Goal: Task Accomplishment & Management: Use online tool/utility

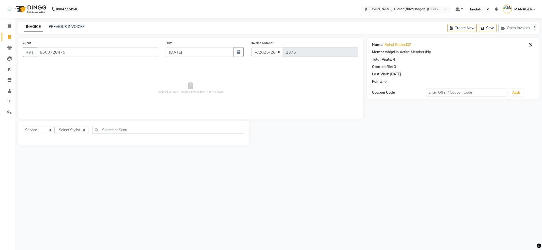
select select "4174"
select select "service"
click at [74, 125] on div "Select Service Product Membership Package Voucher Prepaid Gift Card Select Styl…" at bounding box center [134, 133] width 232 height 24
click at [74, 135] on div "Select Service Product Membership Package Voucher Prepaid Gift Card Select Styl…" at bounding box center [133, 132] width 221 height 12
click at [74, 132] on select "Select Stylist [PERSON_NAME] R AKKI [PERSON_NAME] MANAGER MISS STAFF [PERSON_NA…" at bounding box center [73, 130] width 32 height 8
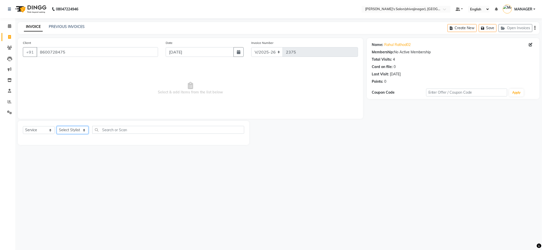
select select "30676"
click at [57, 126] on select "Select Stylist [PERSON_NAME] R AKKI [PERSON_NAME] MANAGER MISS STAFF [PERSON_NA…" at bounding box center [73, 130] width 32 height 8
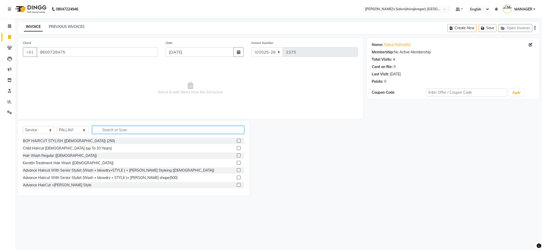
click at [120, 126] on input "text" at bounding box center [168, 130] width 152 height 8
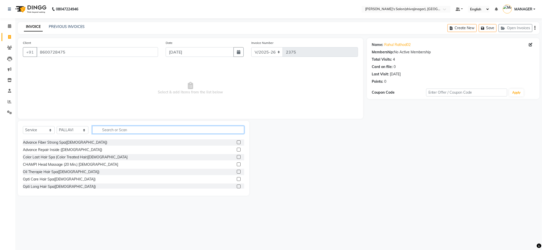
scroll to position [68, 0]
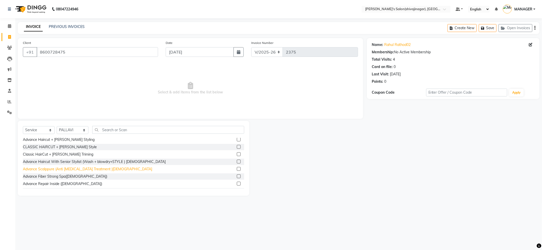
click at [86, 169] on div "Advance Scalppure (Anti [MEDICAL_DATA] Treatment )[DEMOGRAPHIC_DATA]" at bounding box center [87, 169] width 129 height 5
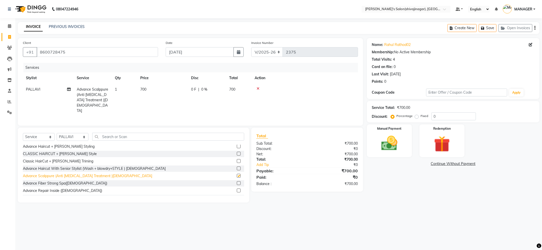
checkbox input "false"
click at [258, 89] on icon at bounding box center [258, 89] width 3 height 4
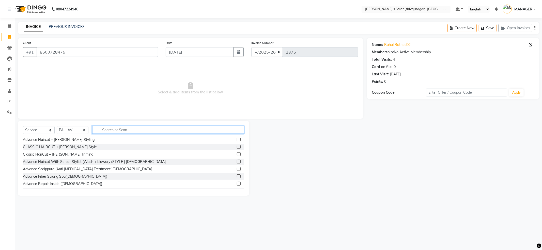
click at [159, 130] on input "text" at bounding box center [168, 130] width 152 height 8
type input "hair cut"
click at [103, 159] on div "Advance Haircut With Senior Stylist (Wash + blowdry+STYLE ) [DEMOGRAPHIC_DATA]" at bounding box center [133, 162] width 221 height 6
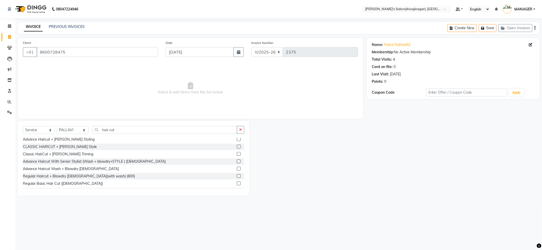
click at [103, 157] on div "Classic HairCut + [PERSON_NAME] Triming" at bounding box center [133, 154] width 221 height 6
click at [104, 161] on div "Advance Haircut With Senior Stylist (Wash + blowdry+STYLE ) [DEMOGRAPHIC_DATA]" at bounding box center [94, 161] width 143 height 5
checkbox input "false"
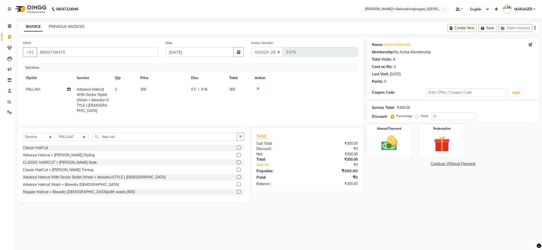
scroll to position [33, 0]
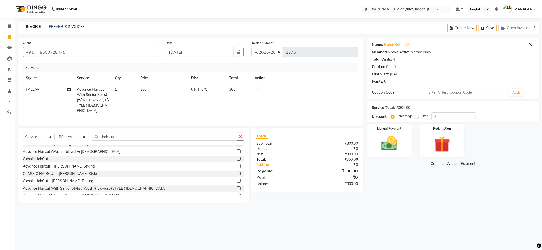
click at [358, 89] on div "Client [PHONE_NUMBER] Date [DATE] Invoice Number V/2025 V/[PHONE_NUMBER] Servic…" at bounding box center [190, 82] width 345 height 88
click at [398, 134] on img at bounding box center [389, 143] width 27 height 19
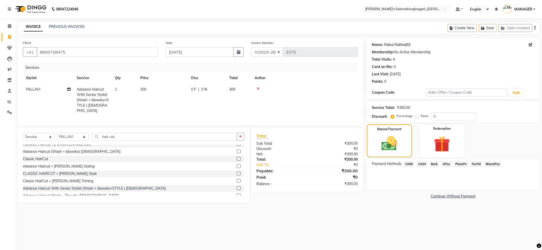
click at [396, 47] on link "Rahul Rathod02" at bounding box center [397, 44] width 26 height 5
click at [475, 165] on span "PayTM" at bounding box center [476, 164] width 12 height 6
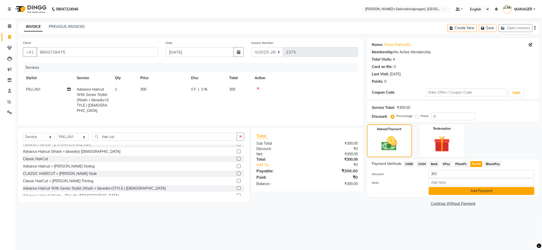
click at [471, 191] on button "Add Payment" at bounding box center [482, 191] width 106 height 8
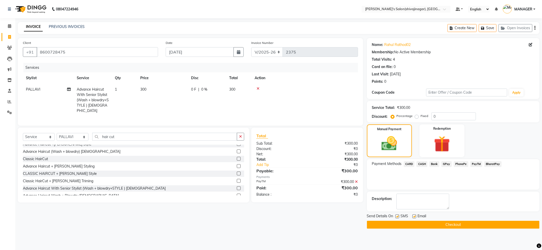
click at [434, 226] on button "Checkout" at bounding box center [453, 225] width 173 height 8
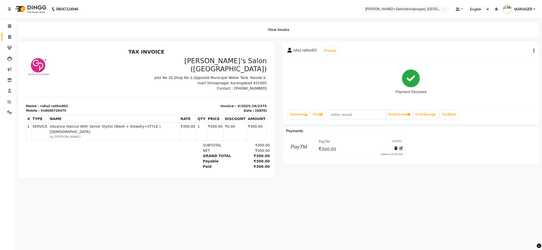
click at [3, 35] on link "Invoice" at bounding box center [8, 37] width 12 height 8
select select "service"
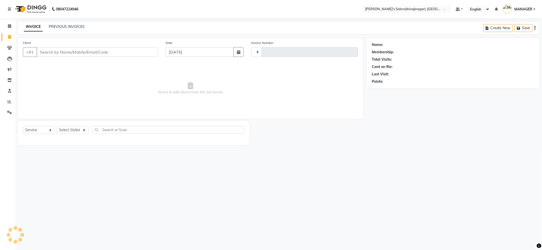
click at [140, 52] on input "Client" at bounding box center [97, 52] width 121 height 10
type input "79"
type input "2376"
type input "797"
select select "4174"
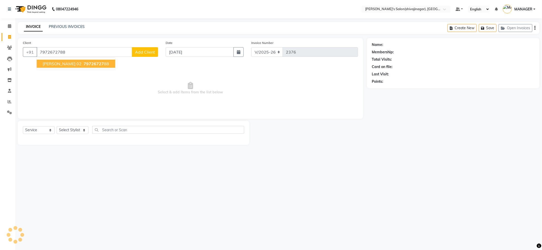
type input "7972672788"
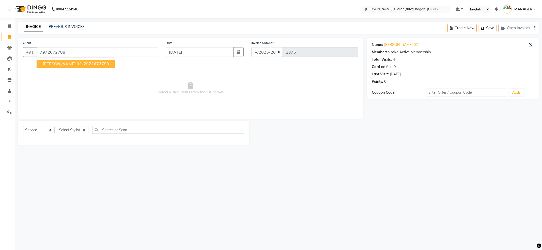
click at [98, 63] on span "79726727" at bounding box center [94, 63] width 20 height 5
click at [80, 132] on select "Select Stylist [PERSON_NAME] R AKKI [PERSON_NAME] MANAGER MISS STAFF [PERSON_NA…" at bounding box center [73, 130] width 32 height 8
select select "24667"
click at [57, 126] on select "Select Stylist [PERSON_NAME] R AKKI [PERSON_NAME] MANAGER MISS STAFF [PERSON_NA…" at bounding box center [73, 130] width 32 height 8
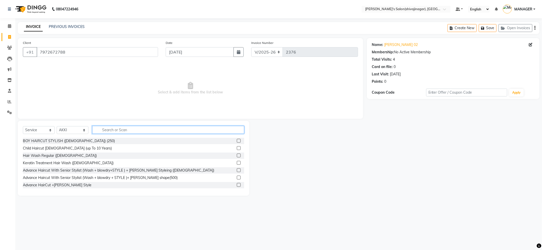
click at [112, 128] on input "text" at bounding box center [168, 130] width 152 height 8
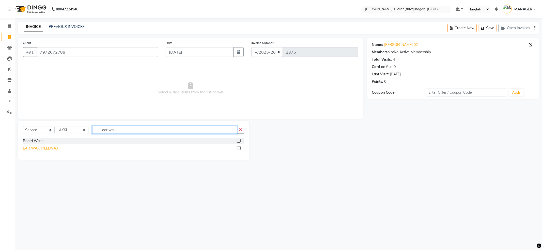
type input "ear wa"
click at [54, 147] on div "EAR WAX (PEELWAX)" at bounding box center [41, 148] width 37 height 5
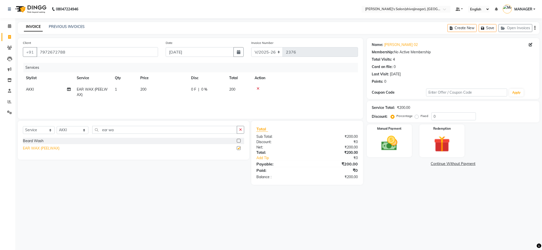
checkbox input "false"
click at [239, 131] on icon "button" at bounding box center [240, 130] width 3 height 4
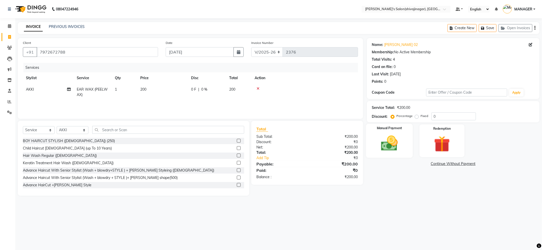
click at [390, 145] on img at bounding box center [389, 143] width 27 height 19
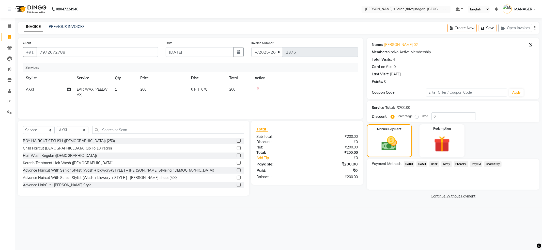
click at [423, 163] on span "CASH" at bounding box center [422, 164] width 11 height 6
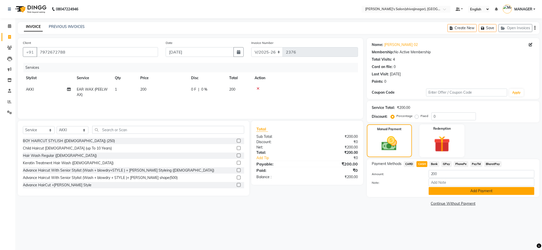
click at [461, 191] on button "Add Payment" at bounding box center [482, 191] width 106 height 8
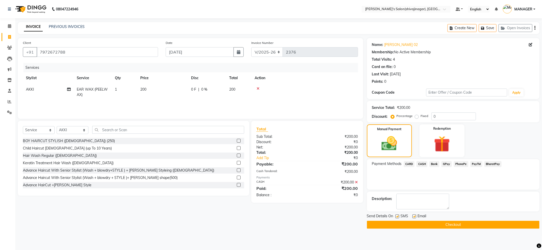
click at [477, 225] on button "Checkout" at bounding box center [453, 225] width 173 height 8
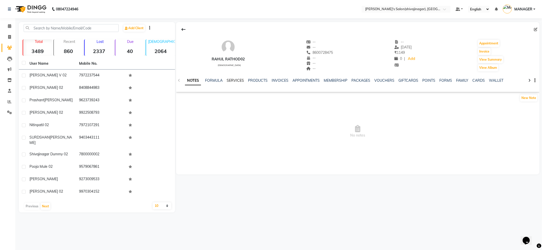
click at [239, 82] on link "SERVICES" at bounding box center [235, 80] width 17 height 5
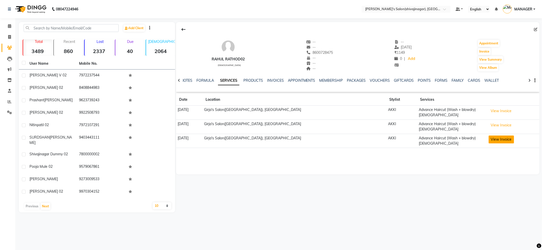
click at [502, 136] on button "View Invoice" at bounding box center [501, 140] width 25 height 8
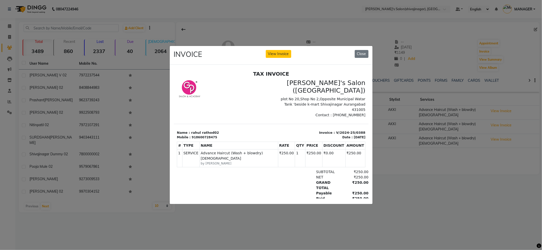
click at [535, 174] on ngb-modal-window "INVOICE View Invoice Close" at bounding box center [271, 125] width 542 height 250
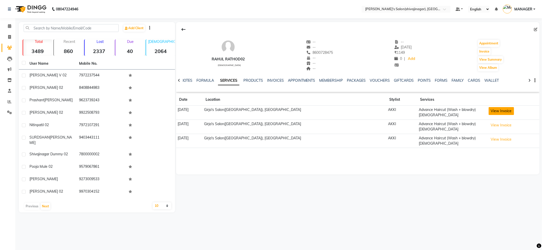
click at [495, 114] on button "View Invoice" at bounding box center [501, 111] width 25 height 8
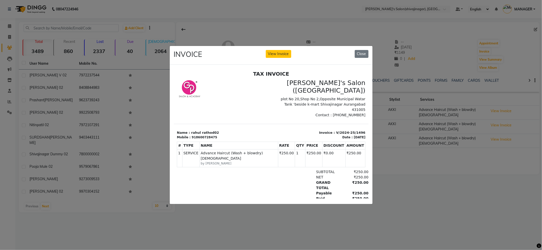
click at [479, 190] on ngb-modal-window "INVOICE View Invoice Close" at bounding box center [271, 125] width 542 height 250
